Goal: Transaction & Acquisition: Purchase product/service

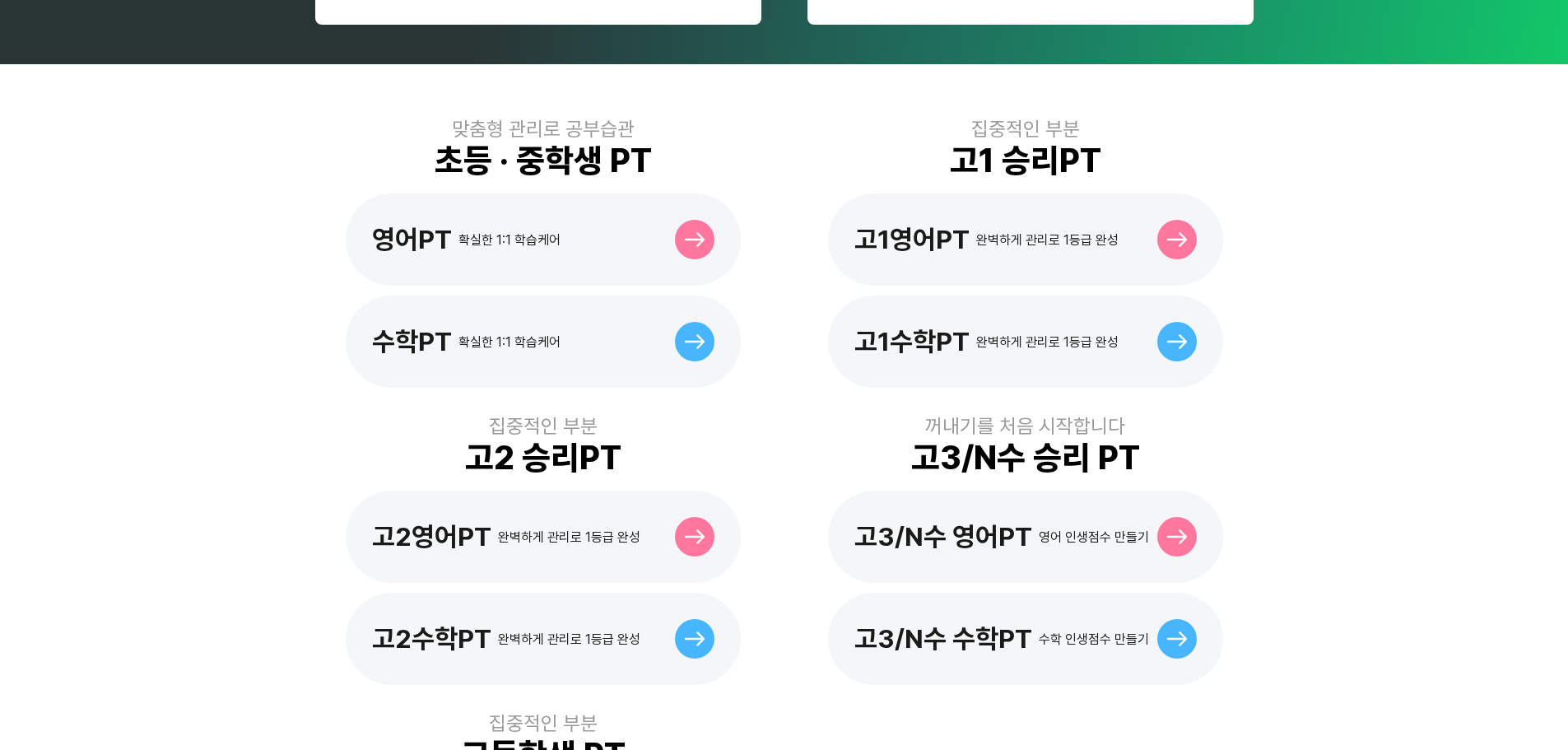
scroll to position [412, 0]
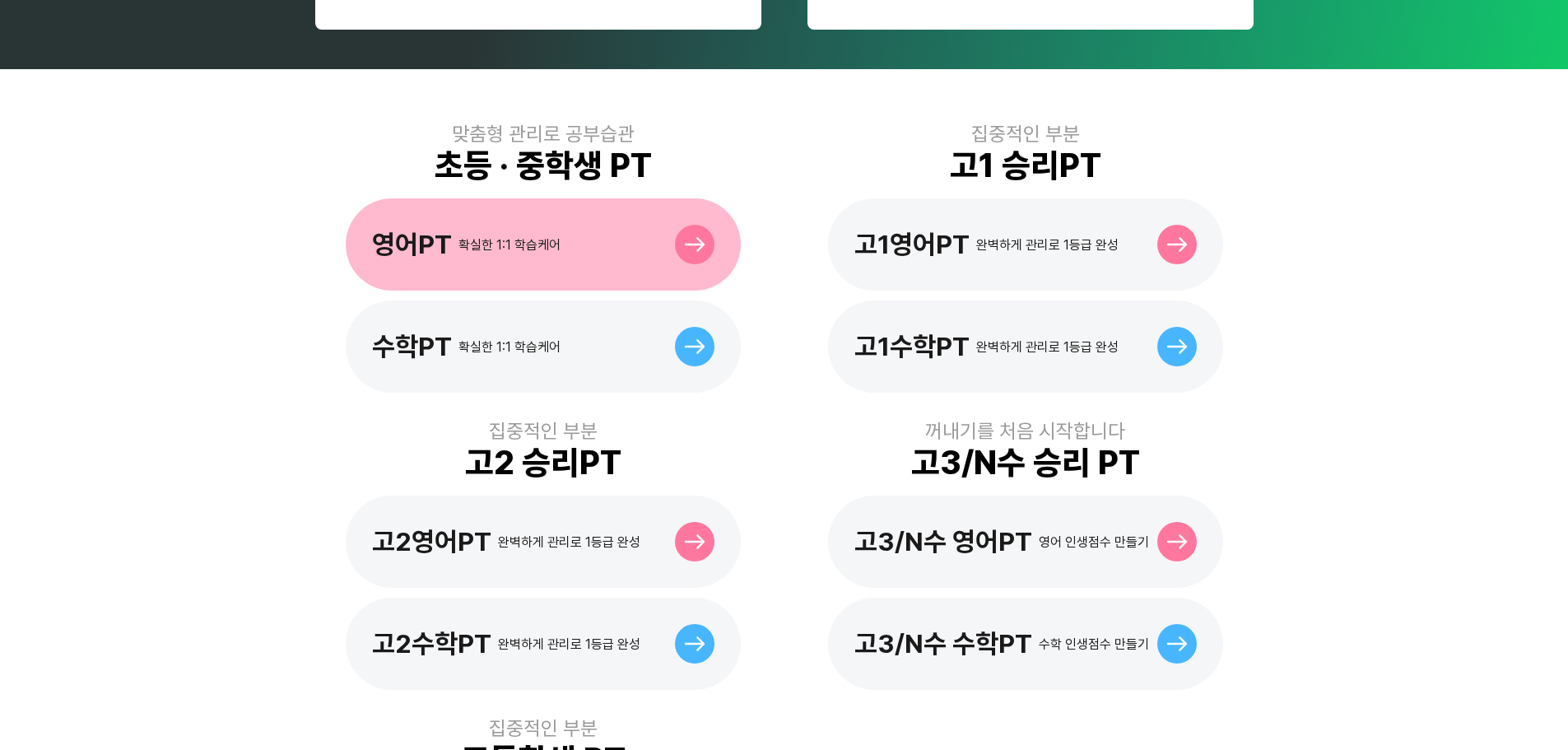
click at [692, 244] on icon at bounding box center [694, 244] width 20 height 15
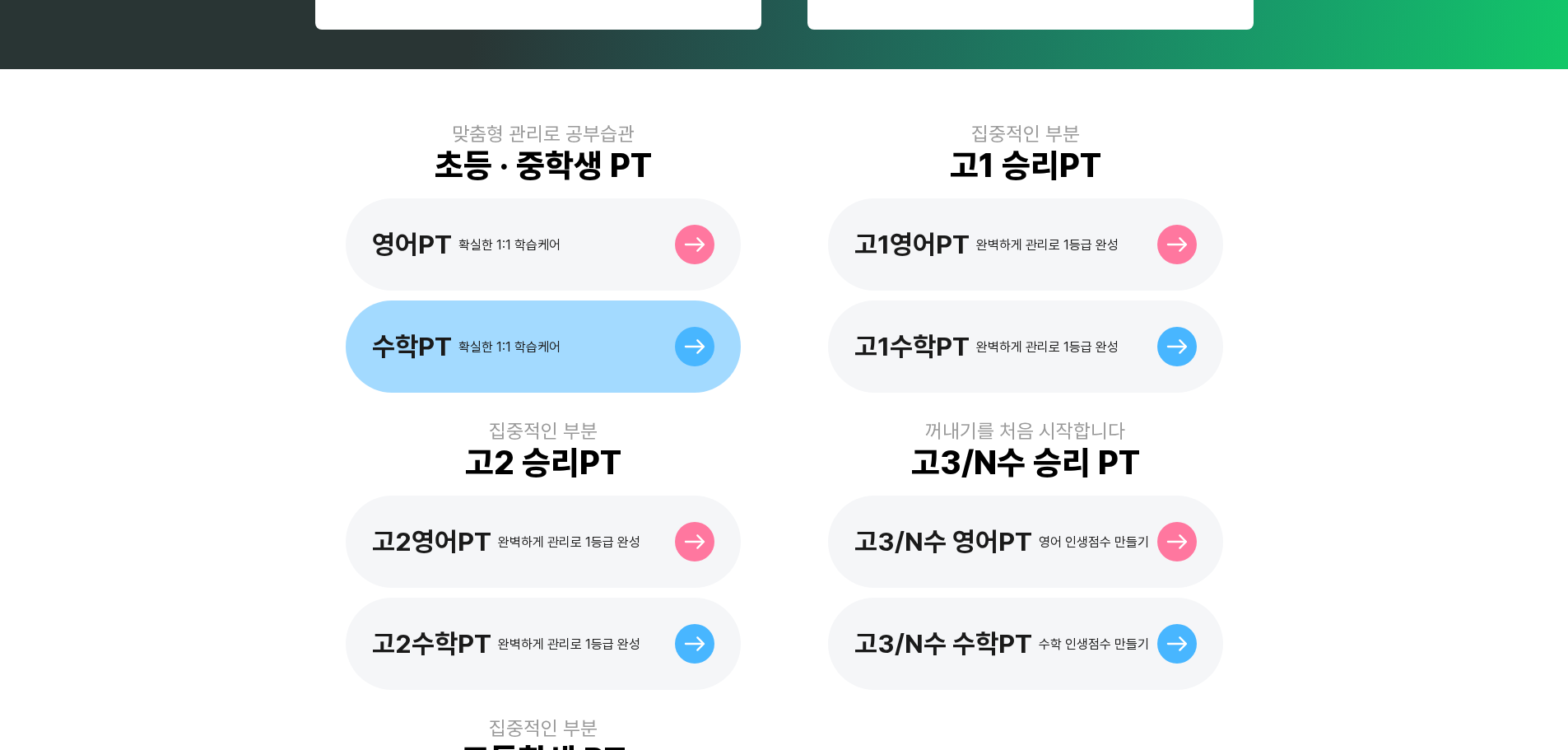
click at [709, 345] on div at bounding box center [695, 346] width 39 height 39
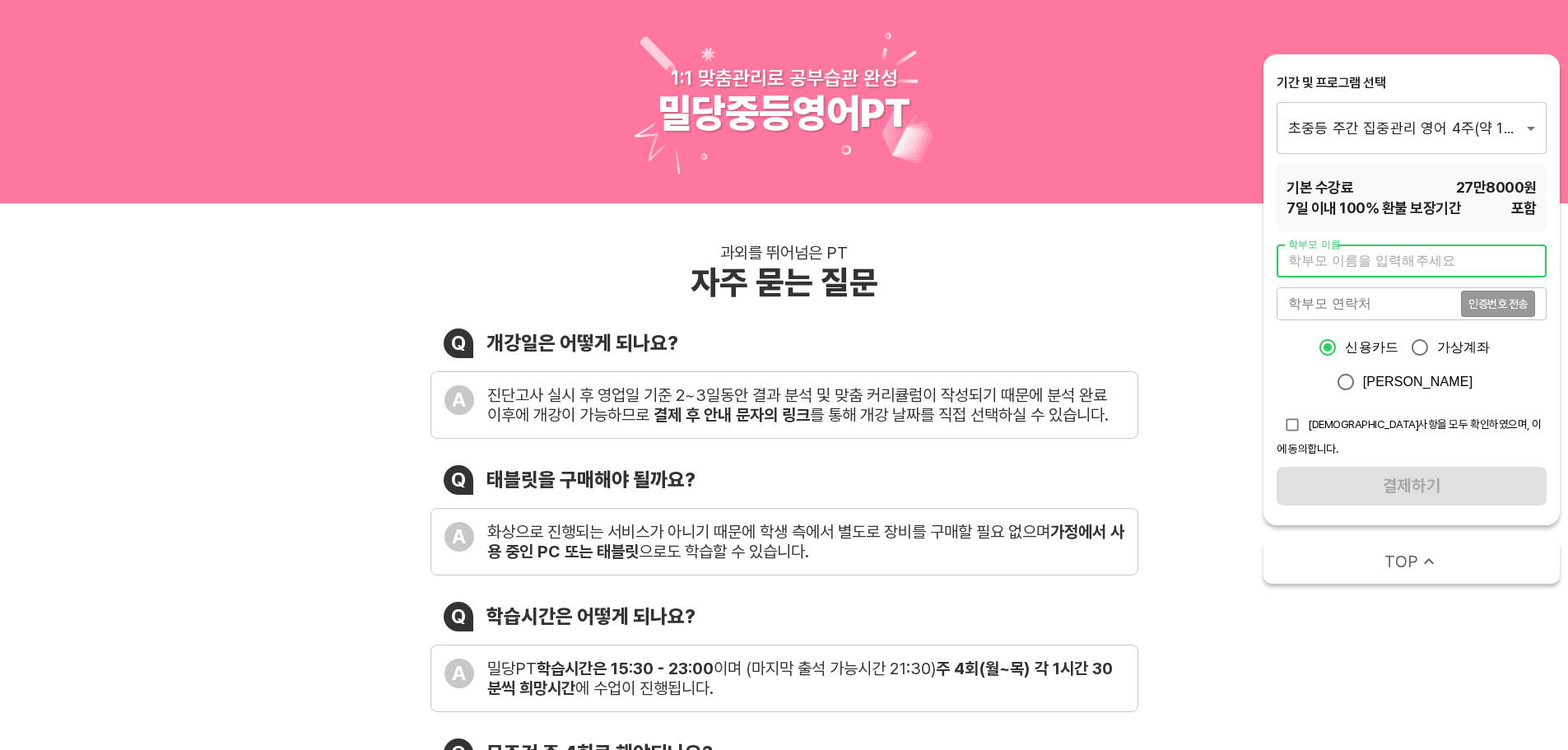
click at [1320, 265] on input "text" at bounding box center [1412, 261] width 270 height 33
type input "q"
type input "[PERSON_NAME]"
click at [1314, 313] on input "tel" at bounding box center [1369, 303] width 185 height 33
type input "01093640962"
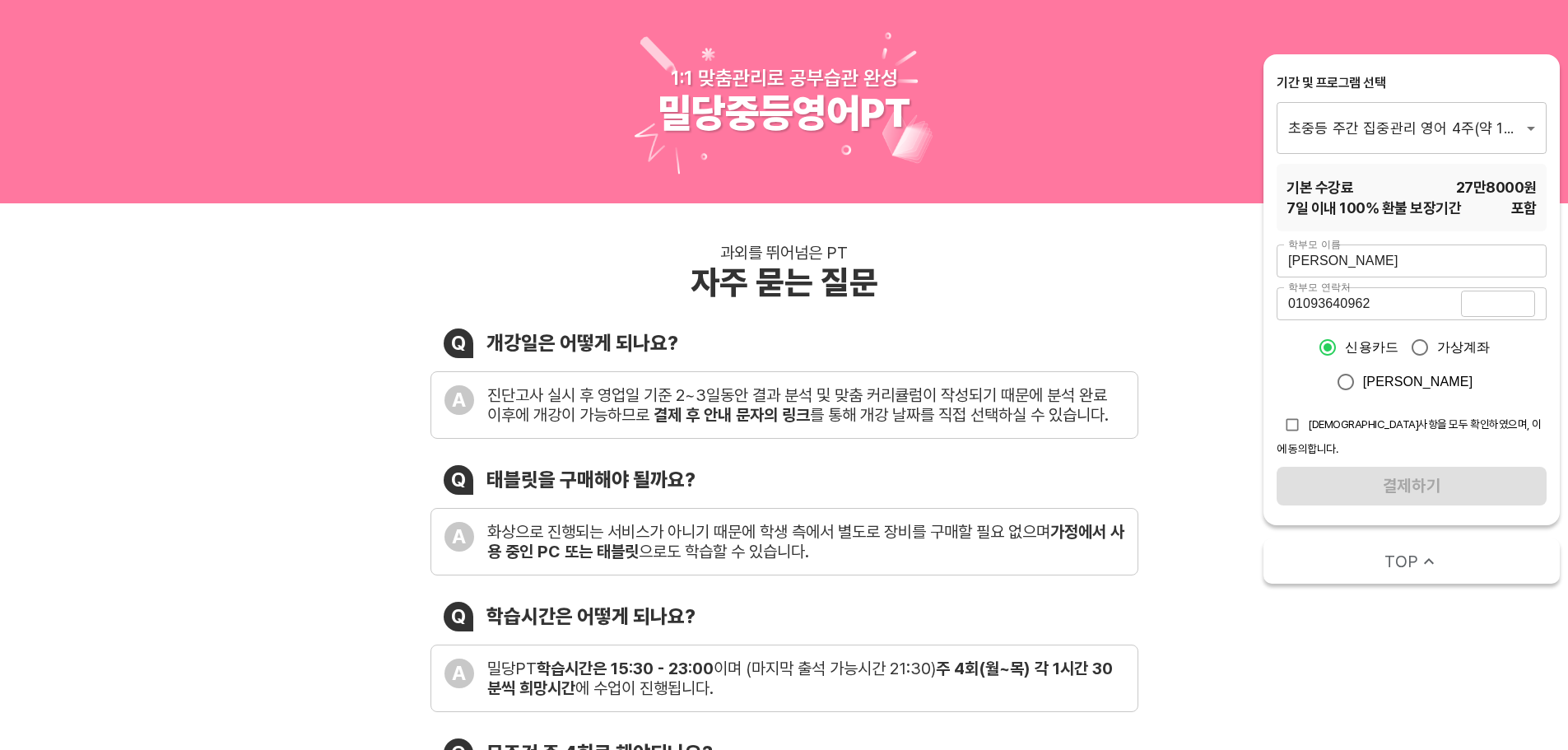
click at [1502, 309] on span "인증번호 전송" at bounding box center [1498, 304] width 59 height 12
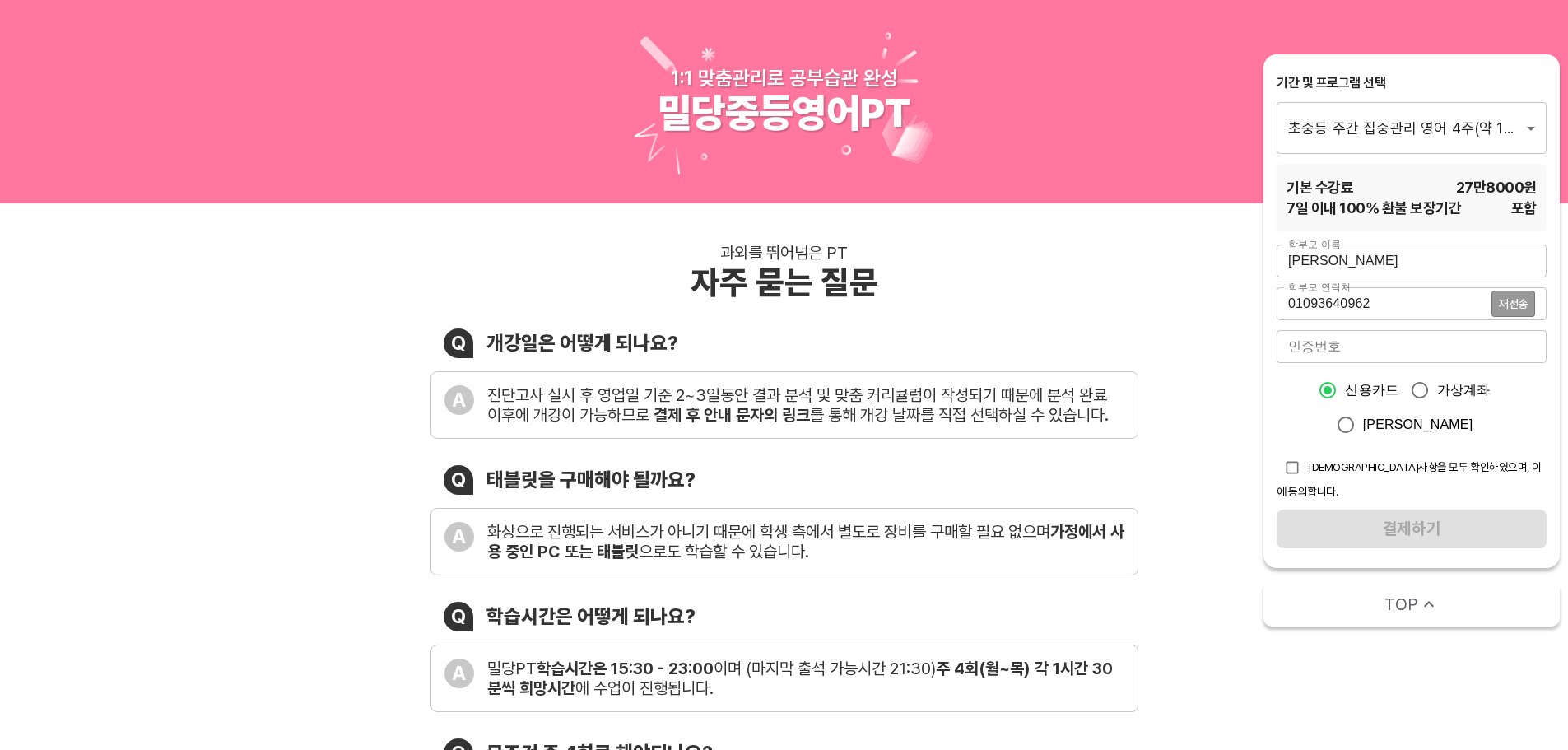
click at [1413, 342] on input "number" at bounding box center [1412, 346] width 270 height 33
type input "2754"
click at [1296, 470] on input "checkbox" at bounding box center [1293, 468] width 32 height 32
checkbox input "true"
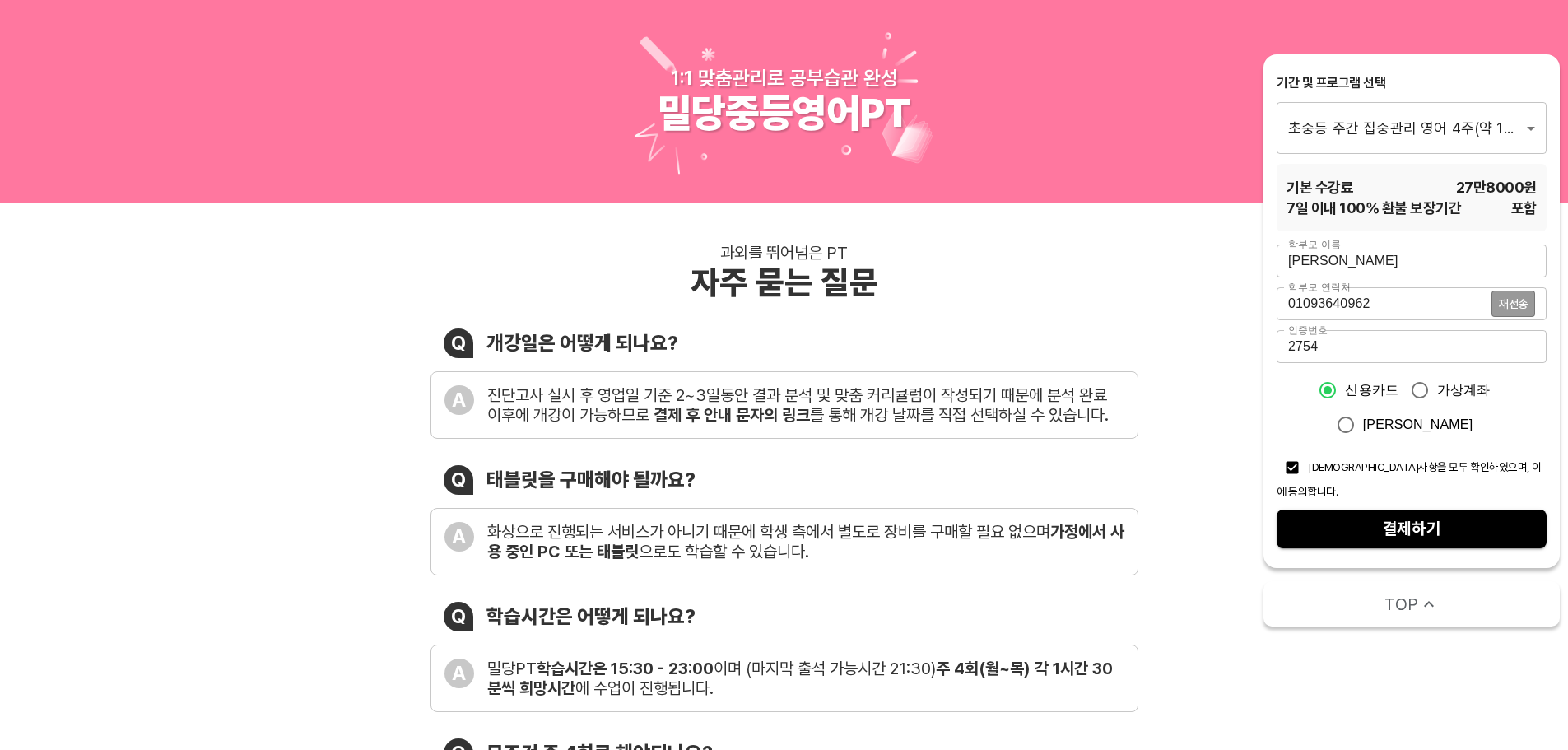
click at [1374, 514] on span "결제하기" at bounding box center [1411, 528] width 244 height 29
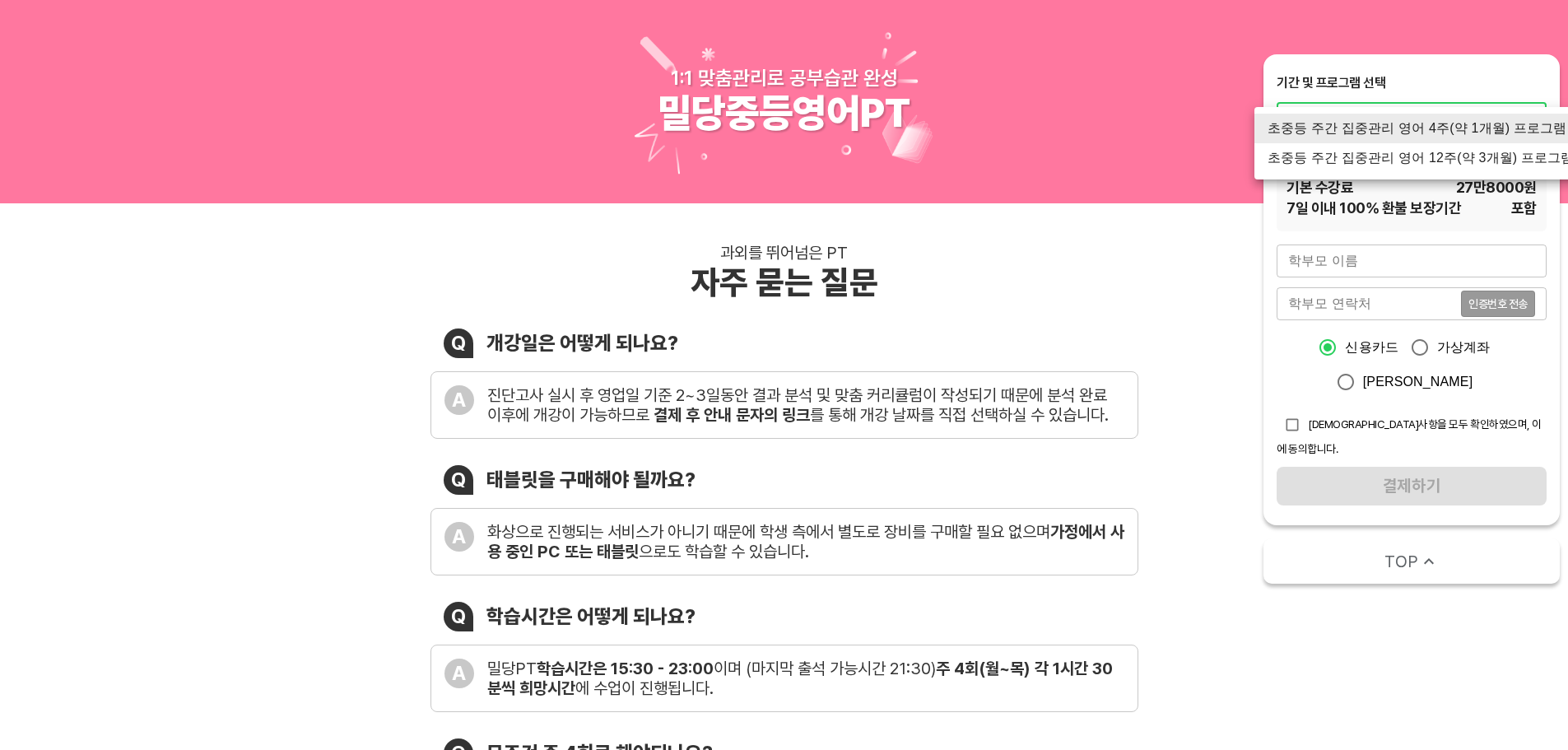
click at [1199, 106] on div at bounding box center [784, 375] width 1568 height 750
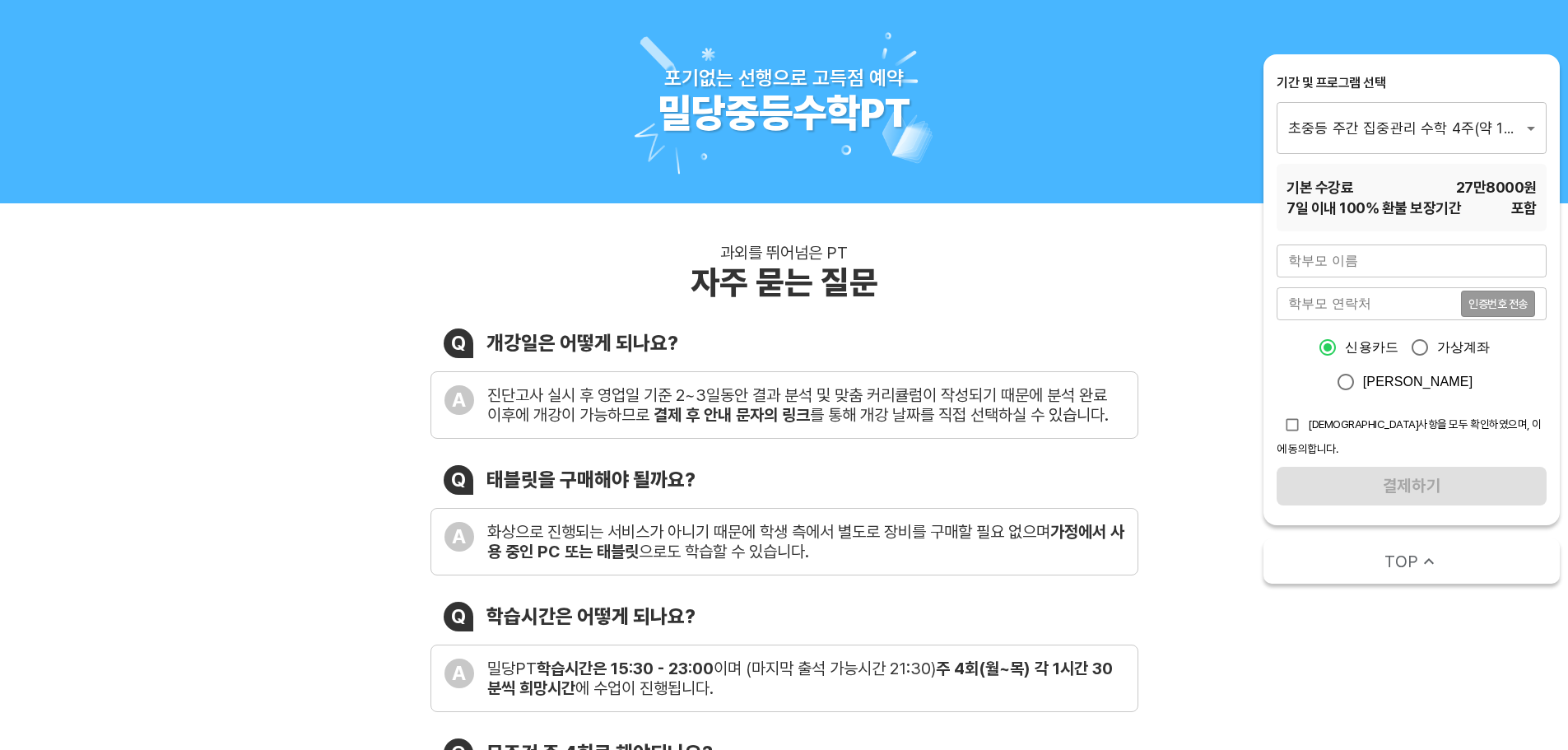
click at [1390, 261] on input "text" at bounding box center [1412, 261] width 270 height 33
type input "q"
type input "[PERSON_NAME]"
click at [1351, 312] on input "tel" at bounding box center [1369, 303] width 185 height 33
type input "01093640962"
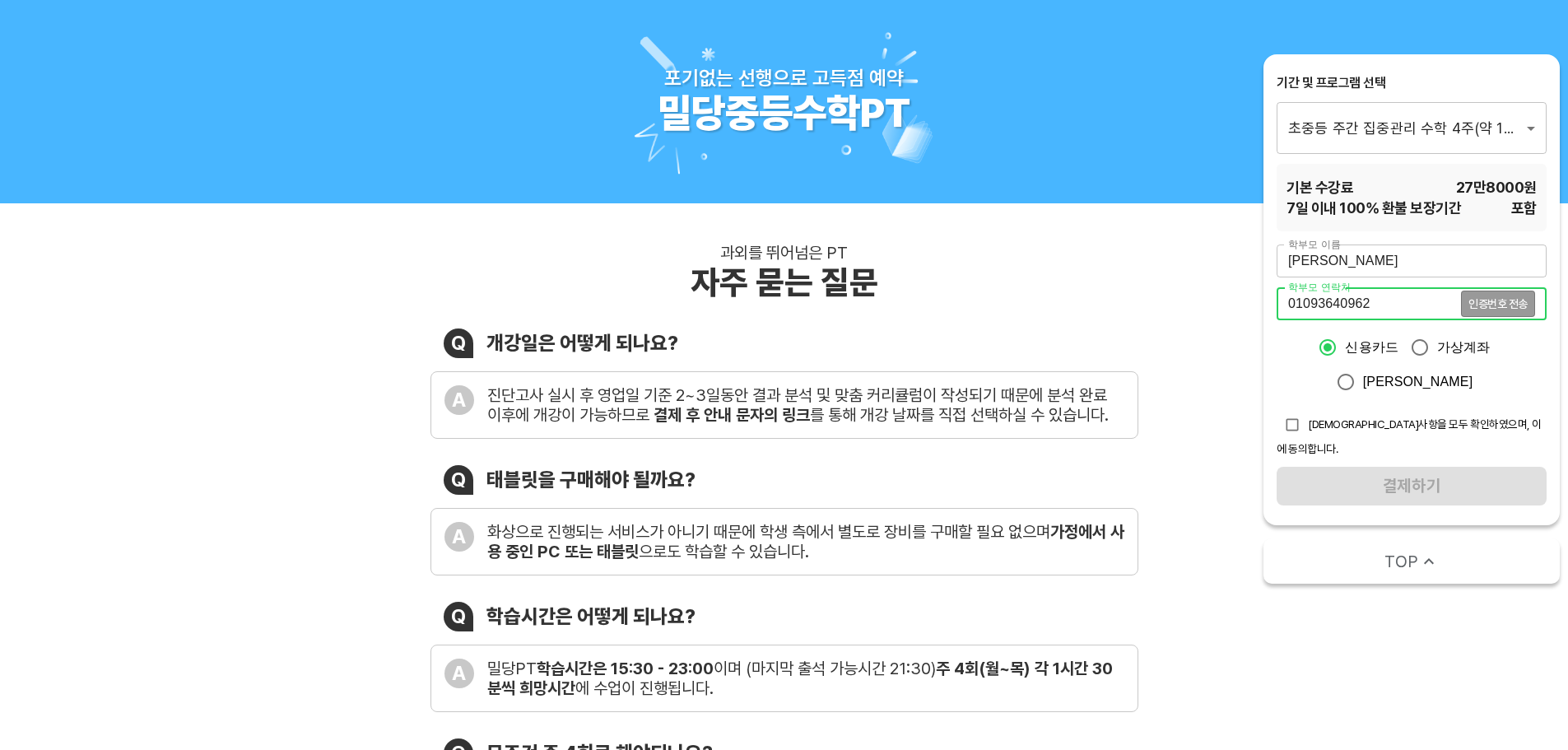
click at [1294, 426] on input "checkbox" at bounding box center [1293, 425] width 32 height 32
checkbox input "true"
click at [1495, 311] on button "인증번호 전송" at bounding box center [1498, 303] width 74 height 27
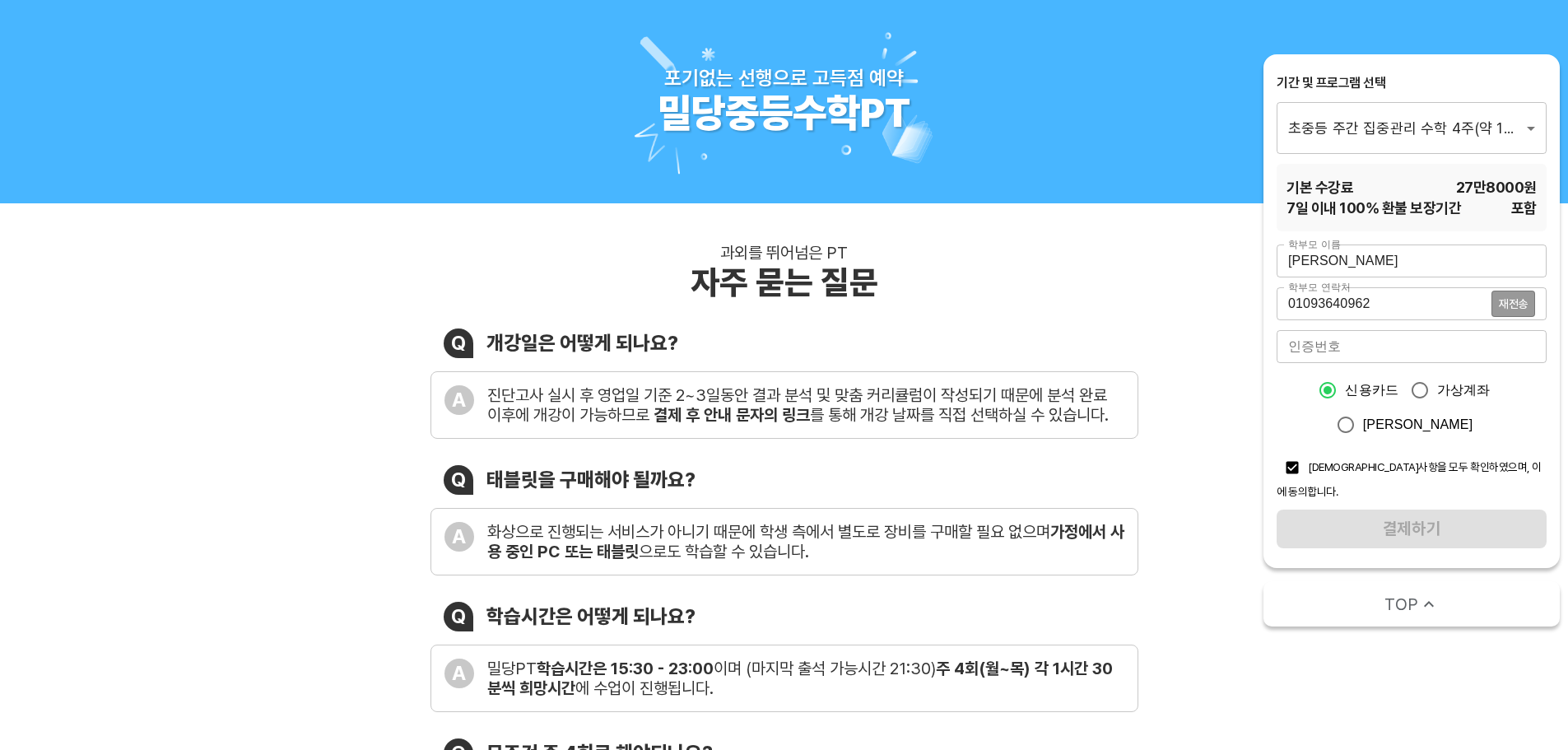
click at [1426, 342] on input "number" at bounding box center [1412, 346] width 270 height 33
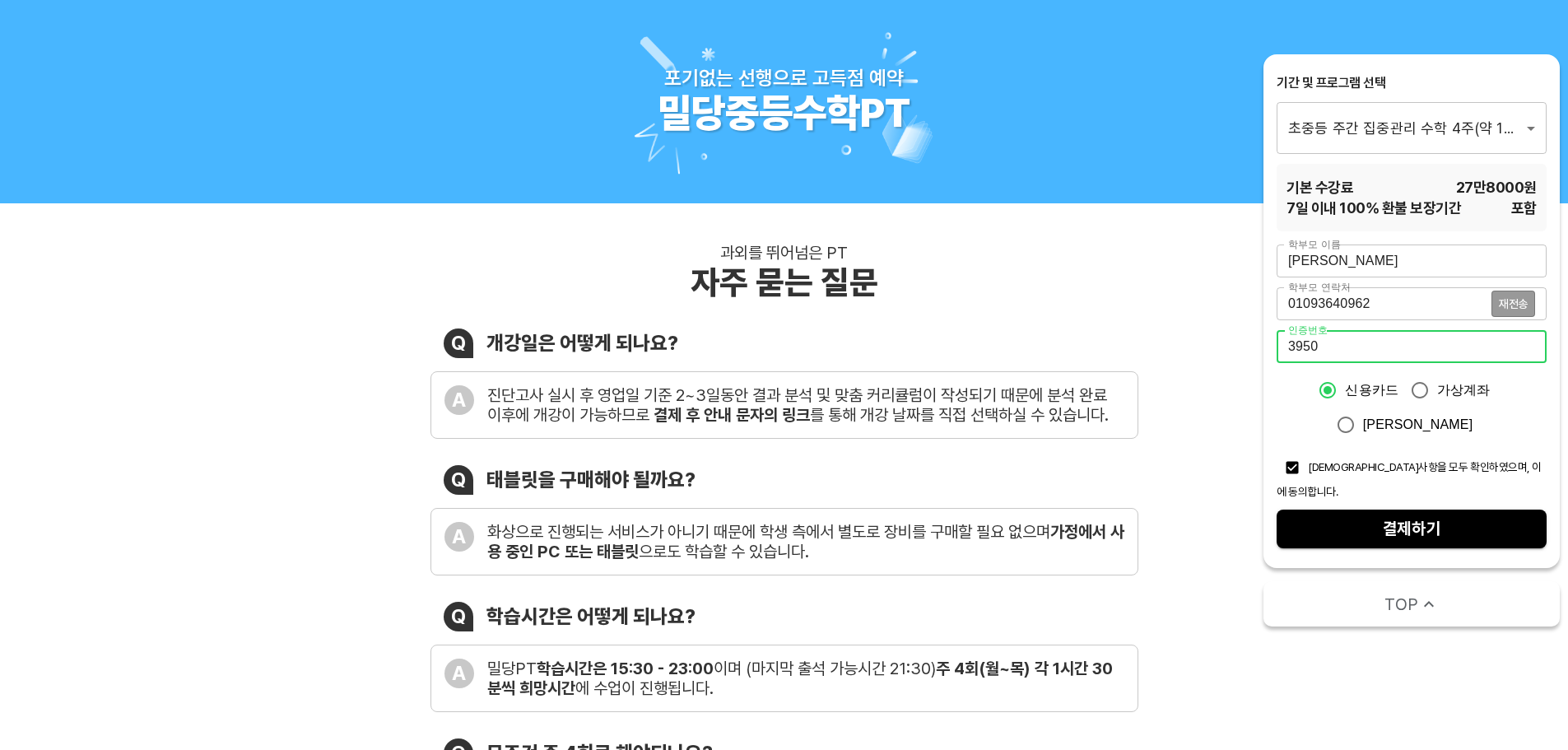
type input "3950"
click at [1432, 514] on span "결제하기" at bounding box center [1411, 528] width 244 height 29
